Goal: Participate in discussion: Engage in conversation with other users on a specific topic

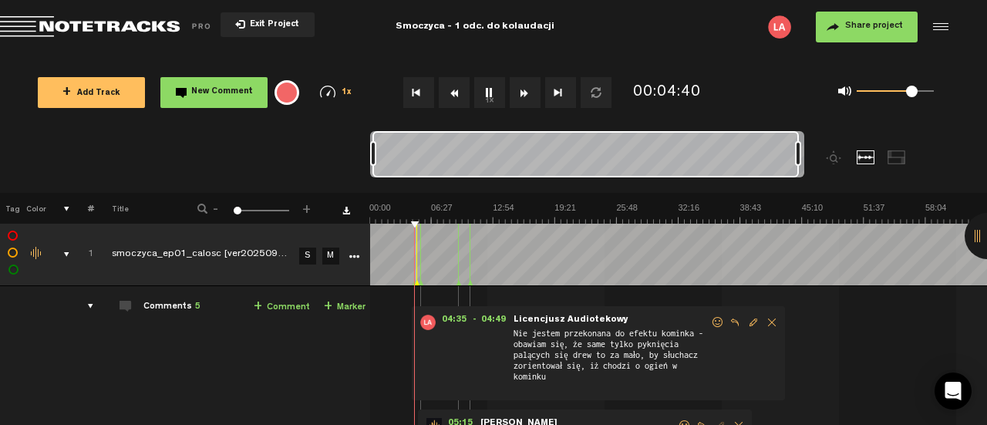
click at [524, 96] on button "Fast Forward" at bounding box center [525, 92] width 31 height 31
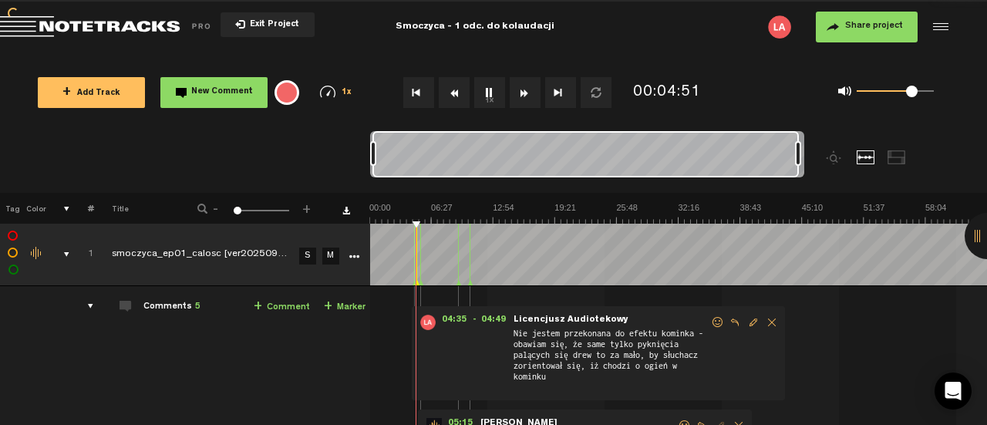
click at [524, 96] on button "Fast Forward" at bounding box center [525, 92] width 31 height 31
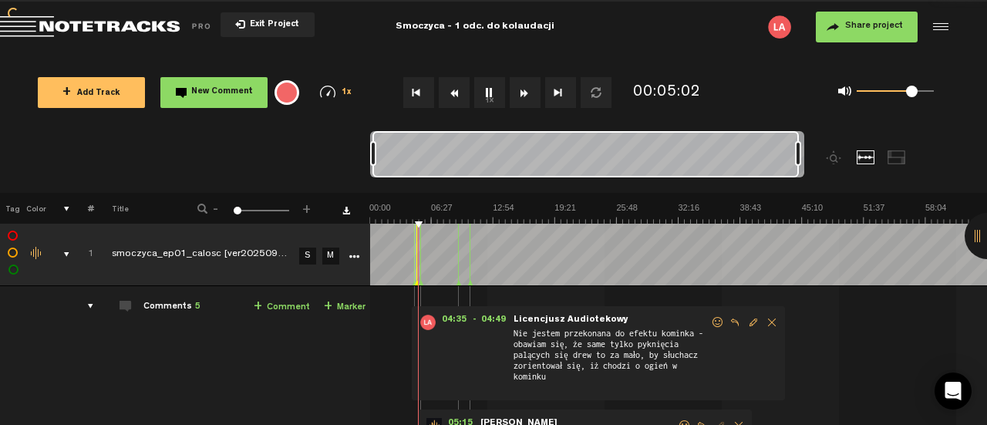
click at [524, 96] on button "Fast Forward" at bounding box center [525, 92] width 31 height 31
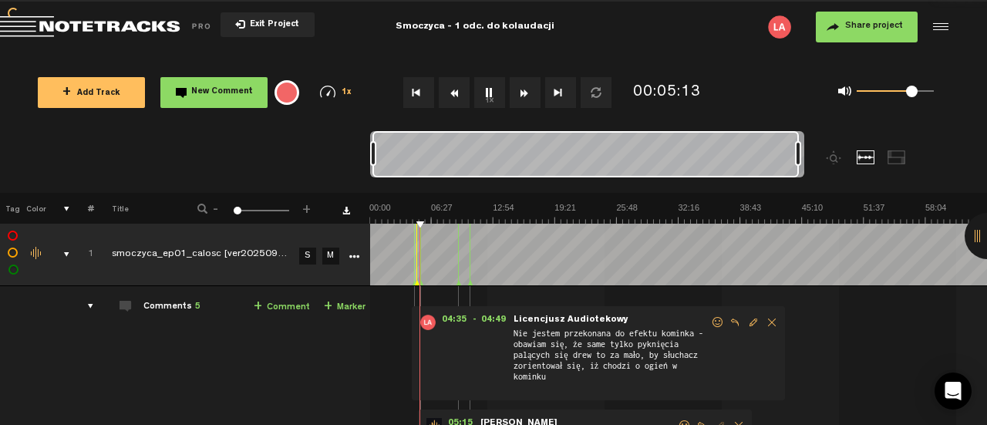
click at [524, 96] on button "Fast Forward" at bounding box center [525, 92] width 31 height 31
drag, startPoint x: 524, startPoint y: 96, endPoint x: 506, endPoint y: 118, distance: 29.0
click at [524, 97] on button "Fast Forward" at bounding box center [525, 92] width 31 height 31
click at [470, 216] on img at bounding box center [677, 213] width 617 height 22
click at [749, 320] on span "Edit comment" at bounding box center [753, 322] width 18 height 11
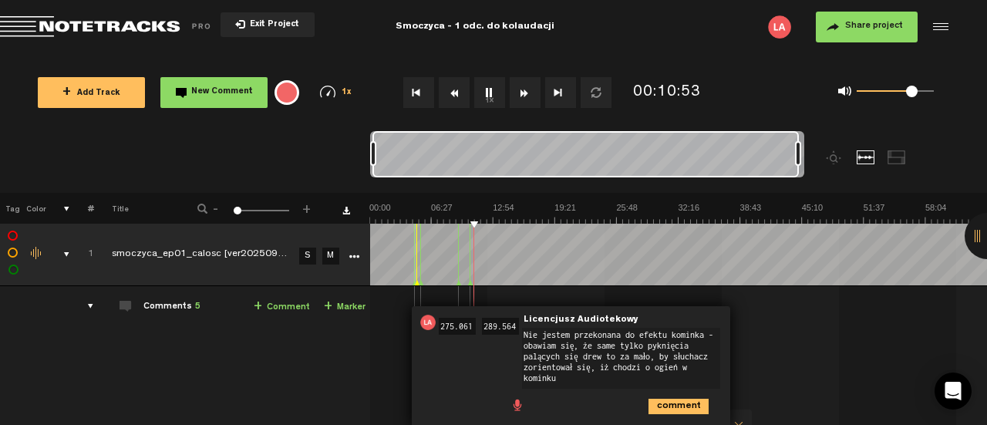
click at [704, 331] on textarea "Nie jestem przekonana do efektu kominka - obawiam się, że same tylko pyknięcia …" at bounding box center [621, 358] width 198 height 61
type textarea "Nie jestem przekonana do efektu kominka w pierwszej scenie - obawiam się, że sa…"
click at [699, 405] on icon "comment" at bounding box center [678, 406] width 60 height 15
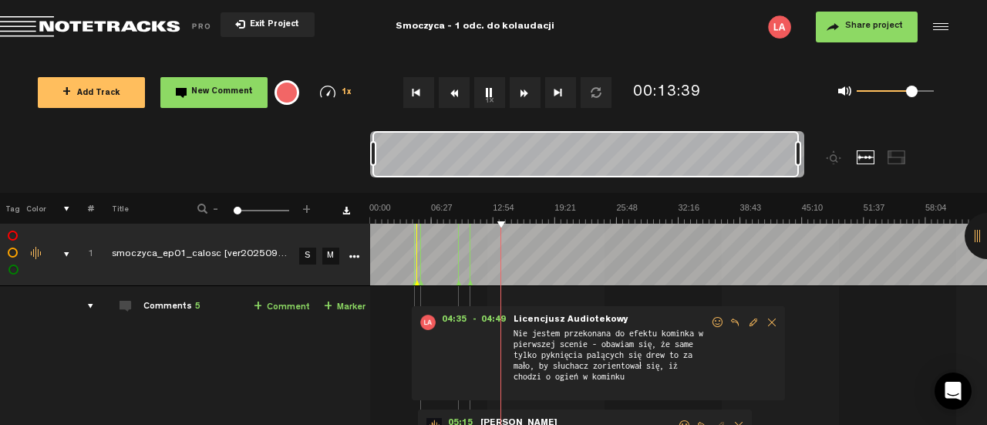
click at [449, 94] on button "Rewind" at bounding box center [454, 92] width 31 height 31
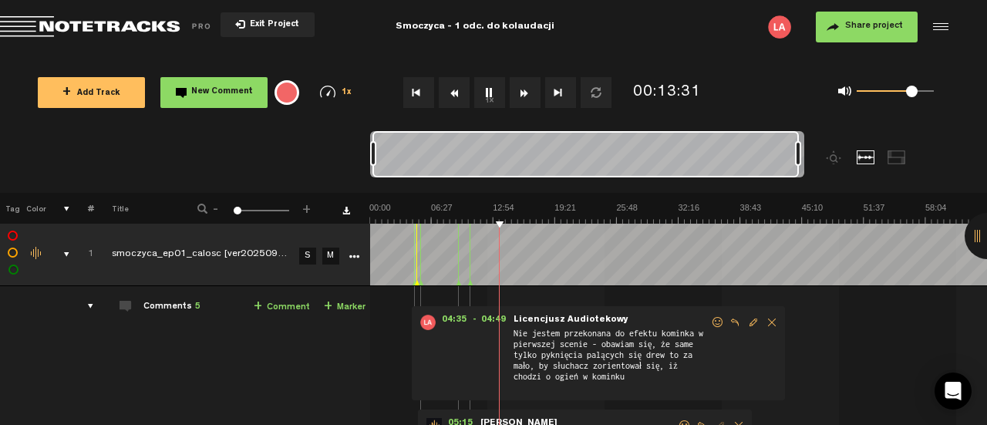
click at [449, 94] on button "Rewind" at bounding box center [454, 92] width 31 height 31
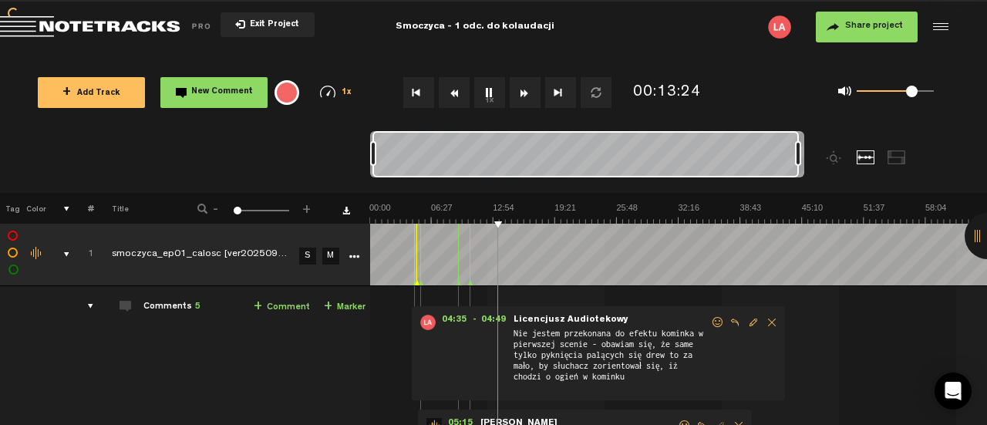
click at [449, 94] on button "Rewind" at bounding box center [454, 92] width 31 height 31
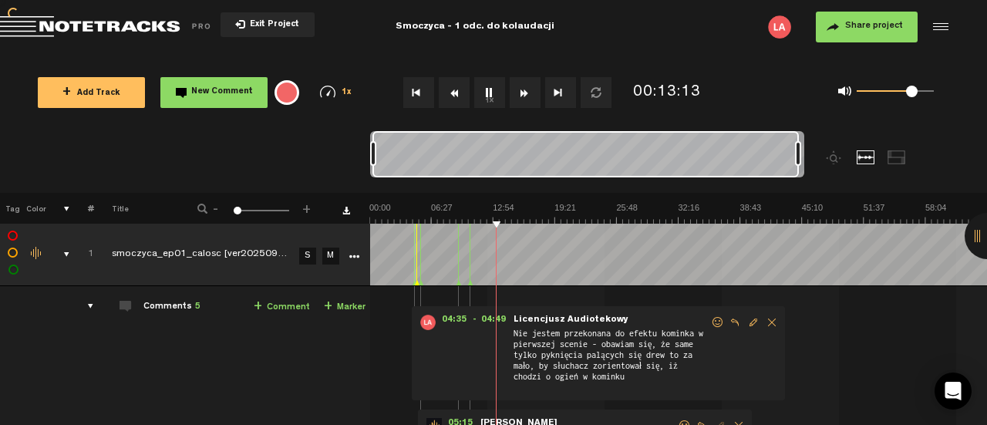
click at [449, 94] on button "Rewind" at bounding box center [454, 92] width 31 height 31
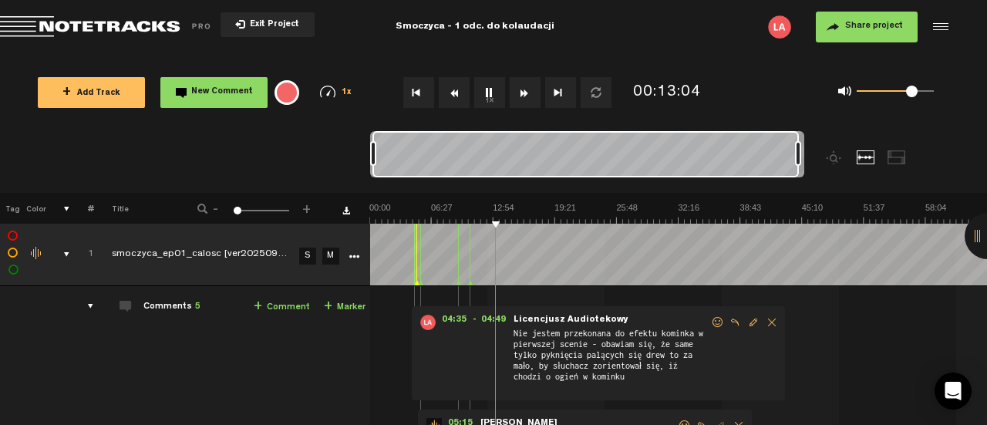
click at [448, 94] on button "Rewind" at bounding box center [454, 92] width 31 height 31
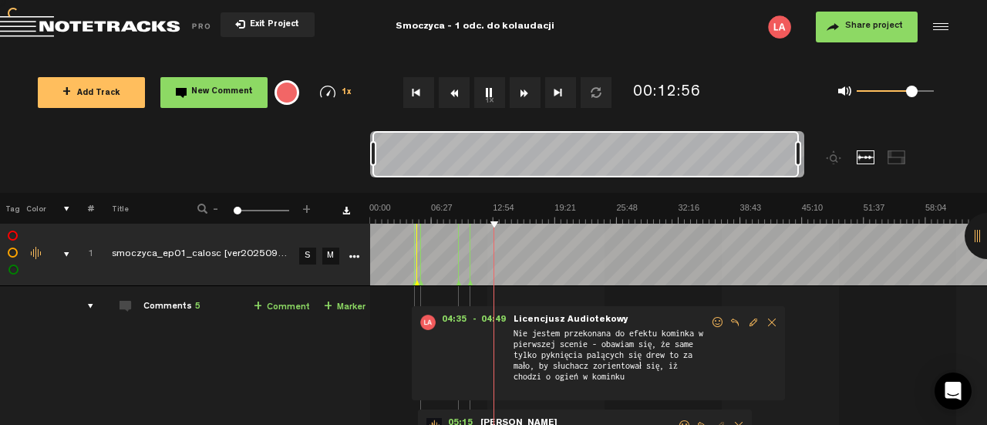
click at [448, 94] on button "Rewind" at bounding box center [454, 92] width 31 height 31
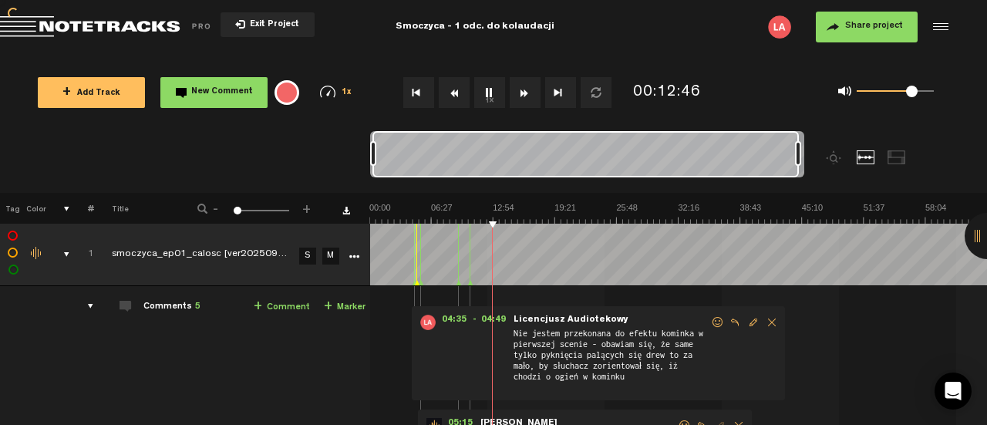
click at [448, 94] on button "Rewind" at bounding box center [454, 92] width 31 height 31
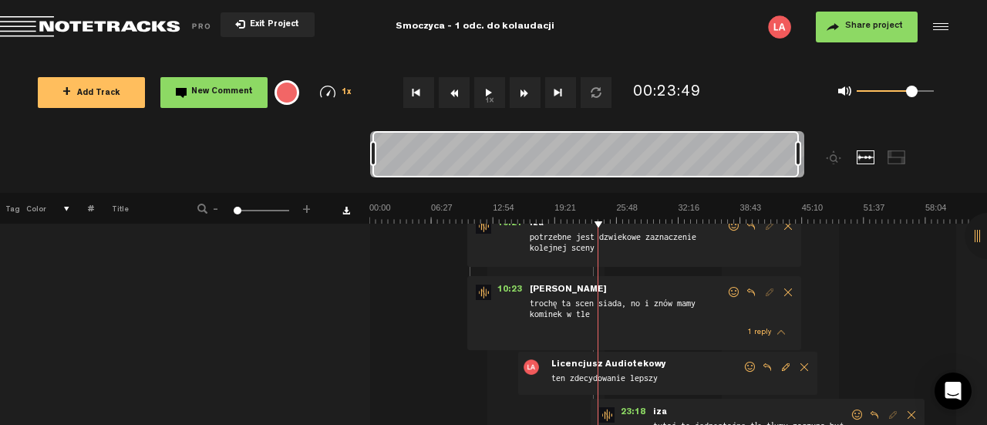
scroll to position [308, 0]
